Goal: Information Seeking & Learning: Learn about a topic

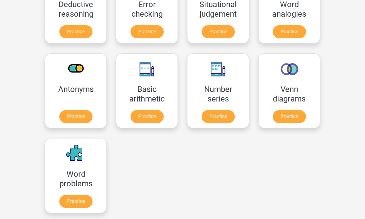
scroll to position [266, 0]
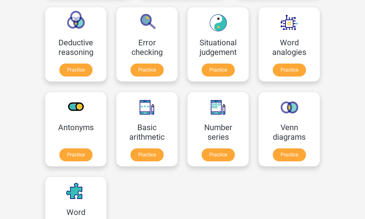
click at [202, 157] on link "Practice" at bounding box center [218, 155] width 33 height 13
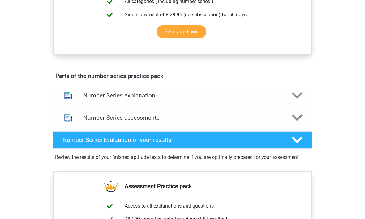
scroll to position [278, 0]
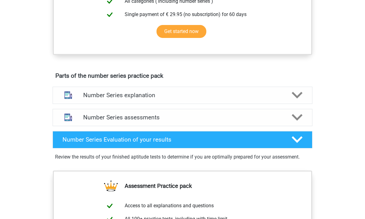
click at [298, 119] on polygon at bounding box center [296, 117] width 11 height 7
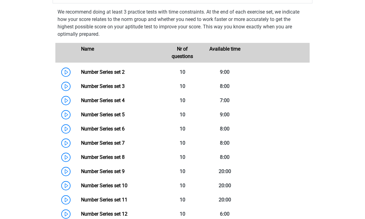
scroll to position [401, 0]
click at [81, 75] on link "Number Series set 2" at bounding box center [103, 72] width 44 height 6
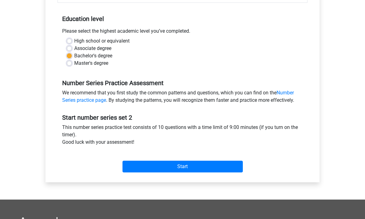
scroll to position [119, 0]
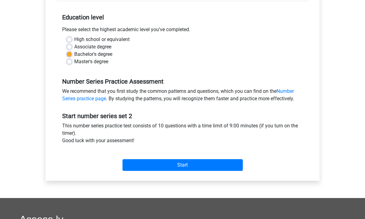
click at [200, 166] on input "Start" at bounding box center [182, 166] width 120 height 12
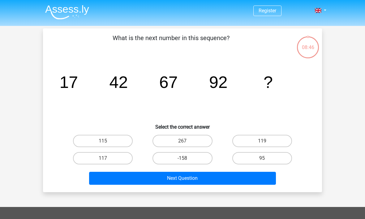
click at [110, 157] on label "117" at bounding box center [103, 158] width 60 height 12
click at [107, 159] on input "117" at bounding box center [105, 161] width 4 height 4
radio input "true"
click at [154, 177] on button "Next Question" at bounding box center [182, 178] width 187 height 13
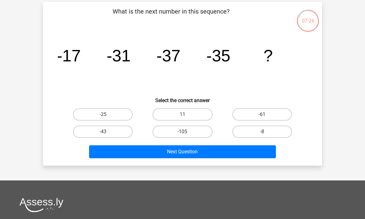
scroll to position [27, 0]
click at [215, 152] on button "Next Question" at bounding box center [182, 152] width 187 height 13
click at [126, 117] on label "-25" at bounding box center [103, 114] width 60 height 12
click at [107, 117] on input "-25" at bounding box center [105, 117] width 4 height 4
radio input "true"
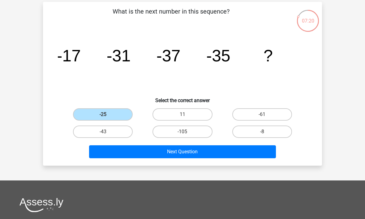
click at [177, 155] on button "Next Question" at bounding box center [182, 152] width 187 height 13
click at [204, 151] on button "Next Question" at bounding box center [182, 152] width 187 height 13
click at [101, 119] on label "-25" at bounding box center [103, 114] width 60 height 12
click at [103, 119] on input "-25" at bounding box center [105, 117] width 4 height 4
click at [114, 133] on label "-43" at bounding box center [103, 132] width 60 height 12
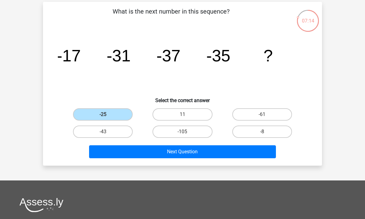
click at [107, 133] on input "-43" at bounding box center [105, 134] width 4 height 4
radio input "true"
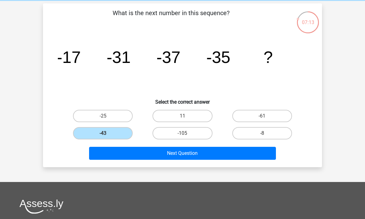
scroll to position [25, 0]
click at [154, 156] on button "Next Question" at bounding box center [182, 153] width 187 height 13
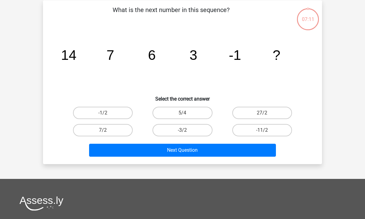
scroll to position [28, 0]
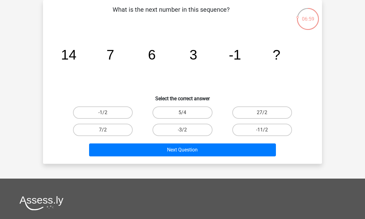
click at [90, 114] on label "-1/2" at bounding box center [103, 113] width 60 height 12
click at [103, 114] on input "-1/2" at bounding box center [105, 115] width 4 height 4
radio input "true"
click at [141, 156] on button "Next Question" at bounding box center [182, 150] width 187 height 13
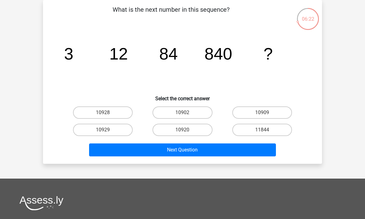
click at [207, 131] on label "10920" at bounding box center [182, 130] width 60 height 12
click at [186, 131] on input "10920" at bounding box center [184, 132] width 4 height 4
radio input "true"
click at [219, 148] on button "Next Question" at bounding box center [182, 150] width 187 height 13
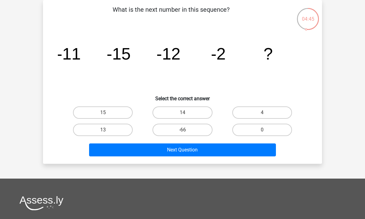
click at [267, 128] on label "0" at bounding box center [262, 130] width 60 height 12
click at [266, 130] on input "0" at bounding box center [264, 132] width 4 height 4
radio input "true"
click at [248, 154] on button "Next Question" at bounding box center [182, 150] width 187 height 13
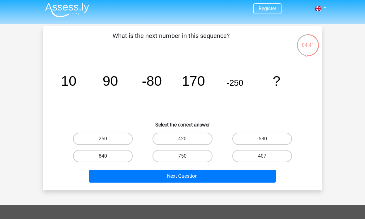
scroll to position [0, 0]
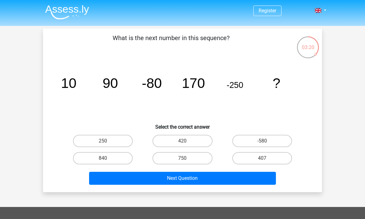
click at [181, 142] on label "420" at bounding box center [182, 141] width 60 height 12
click at [182, 142] on input "420" at bounding box center [184, 143] width 4 height 4
radio input "true"
click at [191, 179] on button "Next Question" at bounding box center [182, 178] width 187 height 13
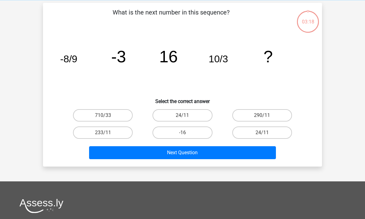
scroll to position [28, 0]
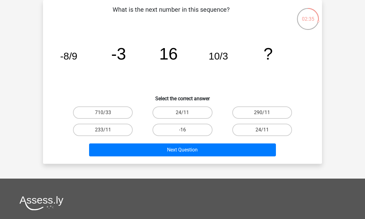
click at [261, 132] on label "24/11" at bounding box center [262, 130] width 60 height 12
click at [262, 132] on input "24/11" at bounding box center [264, 132] width 4 height 4
radio input "true"
click at [245, 149] on button "Next Question" at bounding box center [182, 150] width 187 height 13
click at [286, 128] on label "57" at bounding box center [262, 130] width 60 height 12
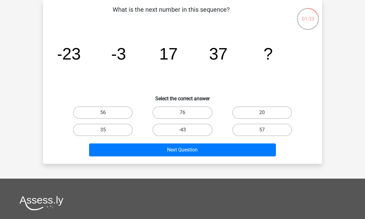
click at [266, 130] on input "57" at bounding box center [264, 132] width 4 height 4
radio input "true"
click at [257, 153] on button "Next Question" at bounding box center [182, 150] width 187 height 13
click at [268, 136] on label "75" at bounding box center [262, 130] width 60 height 12
click at [266, 134] on input "75" at bounding box center [264, 132] width 4 height 4
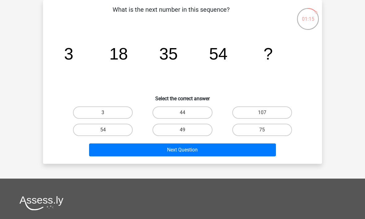
radio input "true"
click at [273, 131] on label "75" at bounding box center [262, 130] width 60 height 12
click at [266, 131] on input "75" at bounding box center [264, 132] width 4 height 4
click at [261, 149] on button "Next Question" at bounding box center [182, 150] width 187 height 13
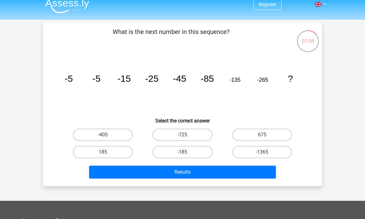
scroll to position [8, 0]
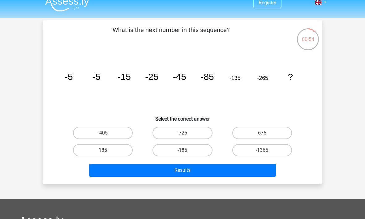
click at [105, 131] on label "-405" at bounding box center [103, 133] width 60 height 12
click at [105, 133] on input "-405" at bounding box center [105, 135] width 4 height 4
radio input "true"
click at [148, 176] on button "Results" at bounding box center [182, 170] width 187 height 13
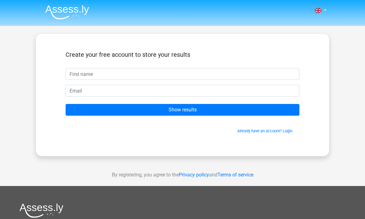
click at [113, 112] on input "Show results" at bounding box center [183, 110] width 234 height 12
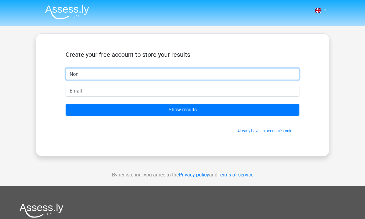
type input "Non"
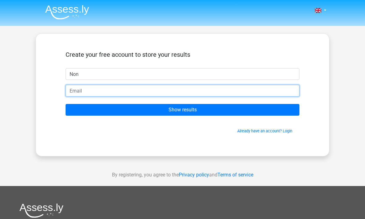
click at [74, 93] on input "email" at bounding box center [183, 91] width 234 height 12
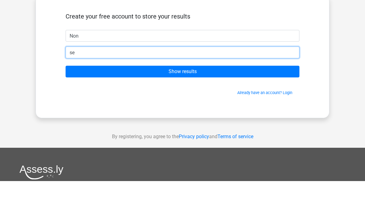
type input "s"
type input "[EMAIL_ADDRESS][DOMAIN_NAME]"
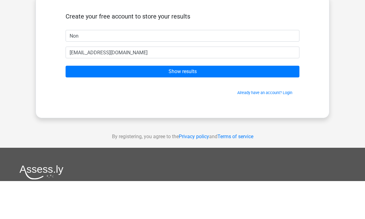
click at [117, 104] on input "Show results" at bounding box center [183, 110] width 234 height 12
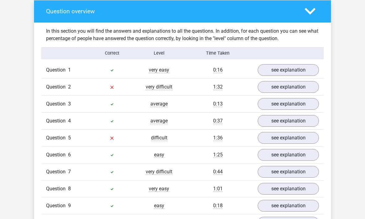
scroll to position [444, 0]
click at [308, 87] on link "see explanation" at bounding box center [287, 87] width 61 height 12
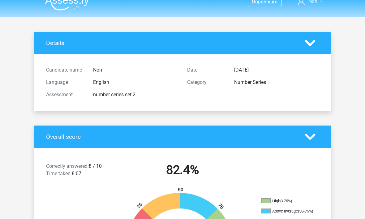
scroll to position [0, 0]
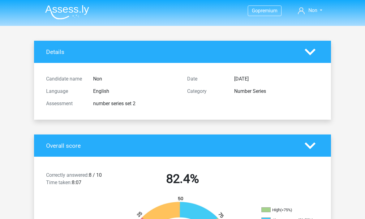
click at [71, 12] on img at bounding box center [67, 12] width 44 height 15
